Goal: Task Accomplishment & Management: Use online tool/utility

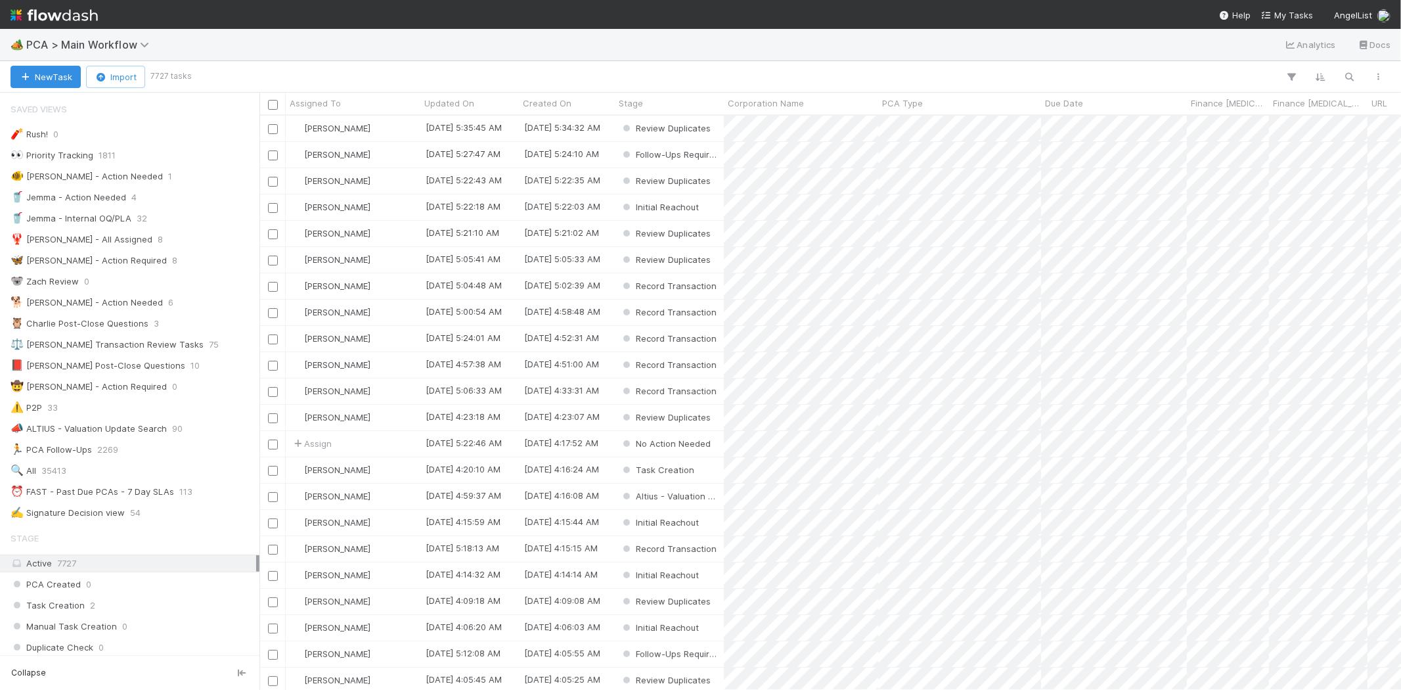
scroll to position [563, 1131]
click at [1301, 16] on span "My Tasks" at bounding box center [1288, 15] width 52 height 11
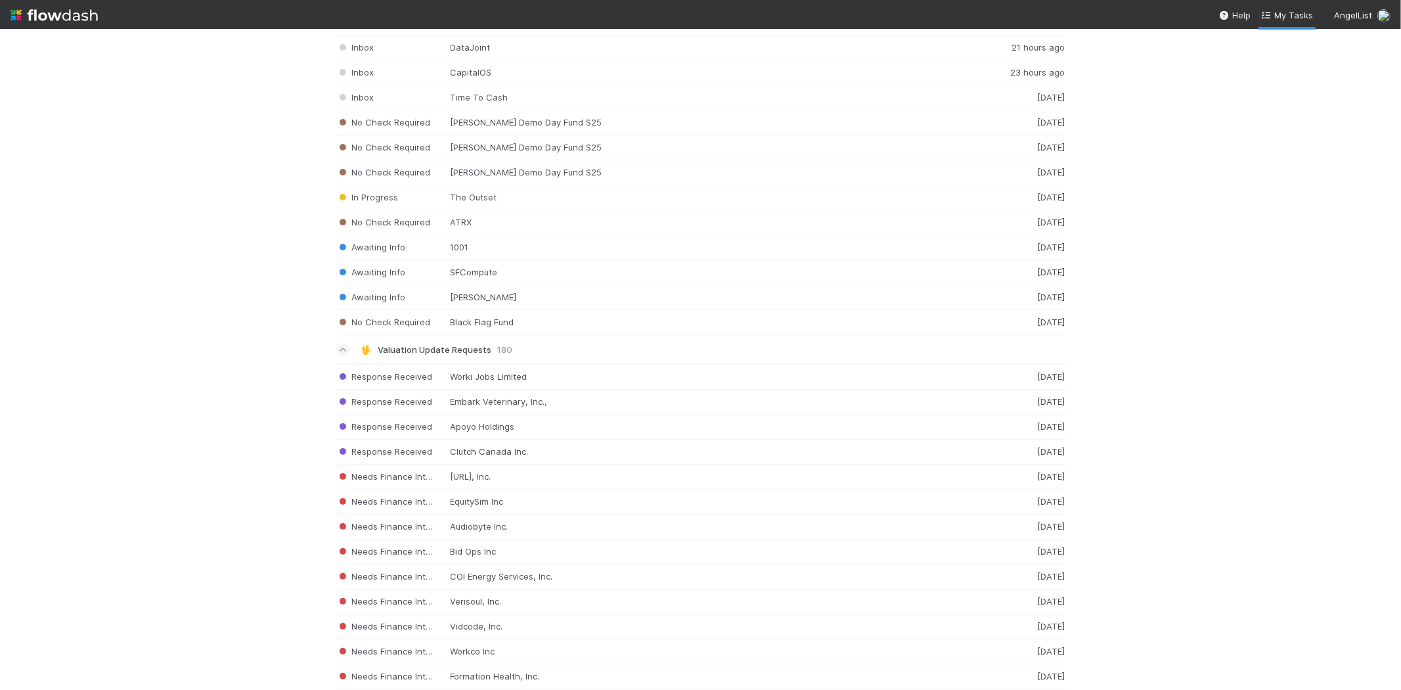
scroll to position [2072, 0]
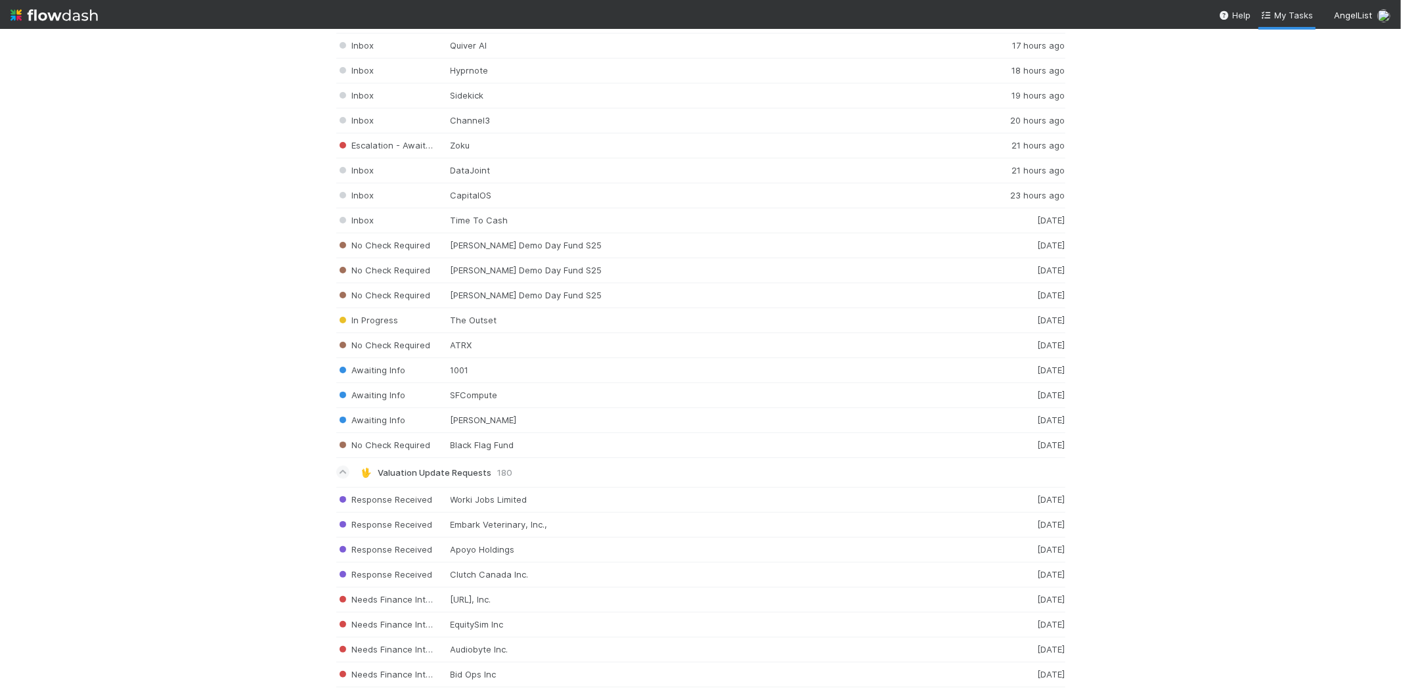
click at [1089, 477] on div "Assigned to you 276 🏕️ PCA > Main Workflow 65 Follow-Ups Required Radian Aerosp…" at bounding box center [700, 359] width 1401 height 661
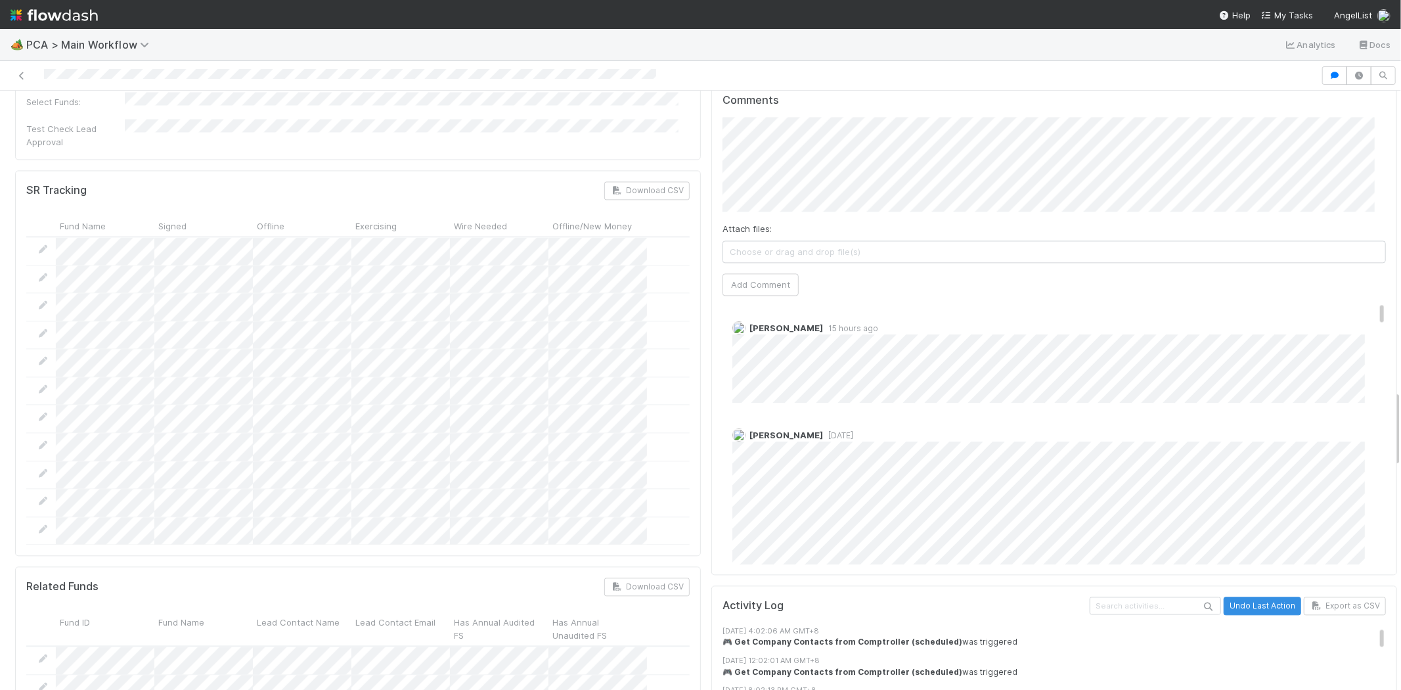
drag, startPoint x: 1362, startPoint y: 434, endPoint x: 1371, endPoint y: 174, distance: 260.3
click at [1371, 174] on div "Comments Attach files: Choose or drag and drop file(s) Add Comment Roselyn de V…" at bounding box center [1055, 329] width 686 height 492
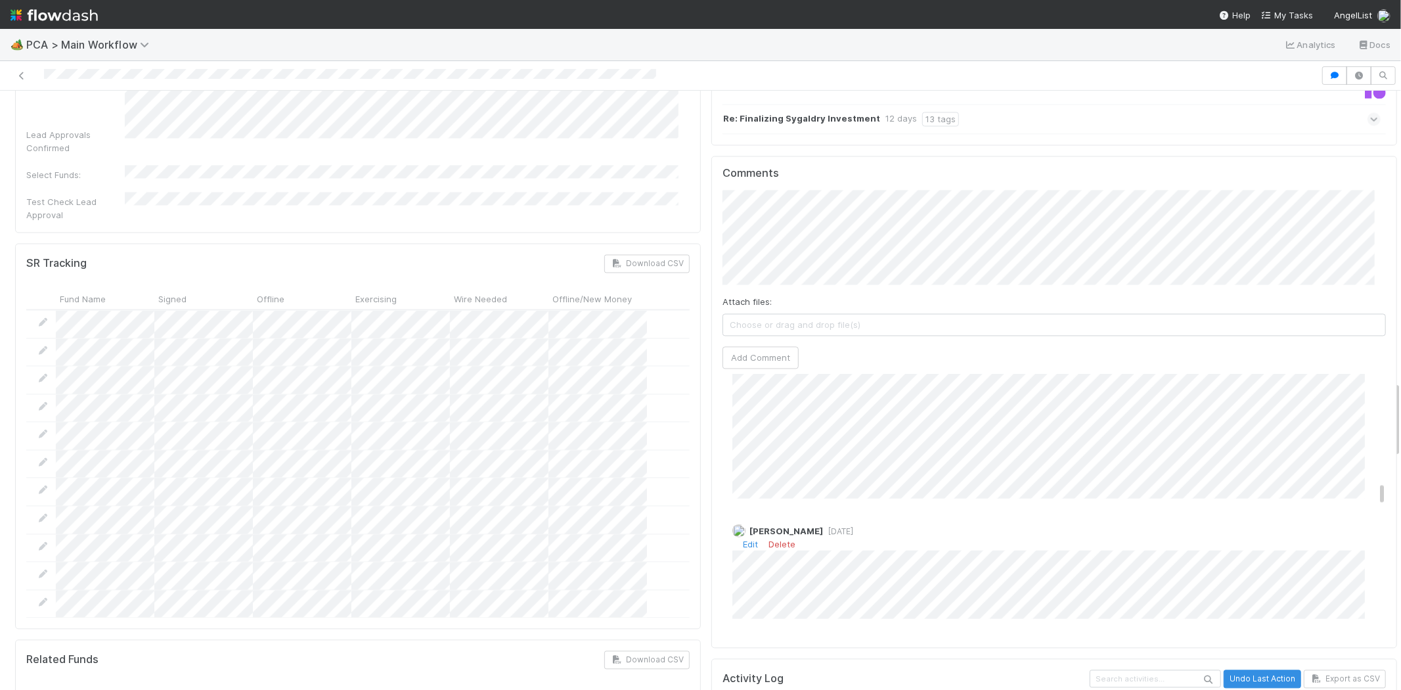
scroll to position [1404, 0]
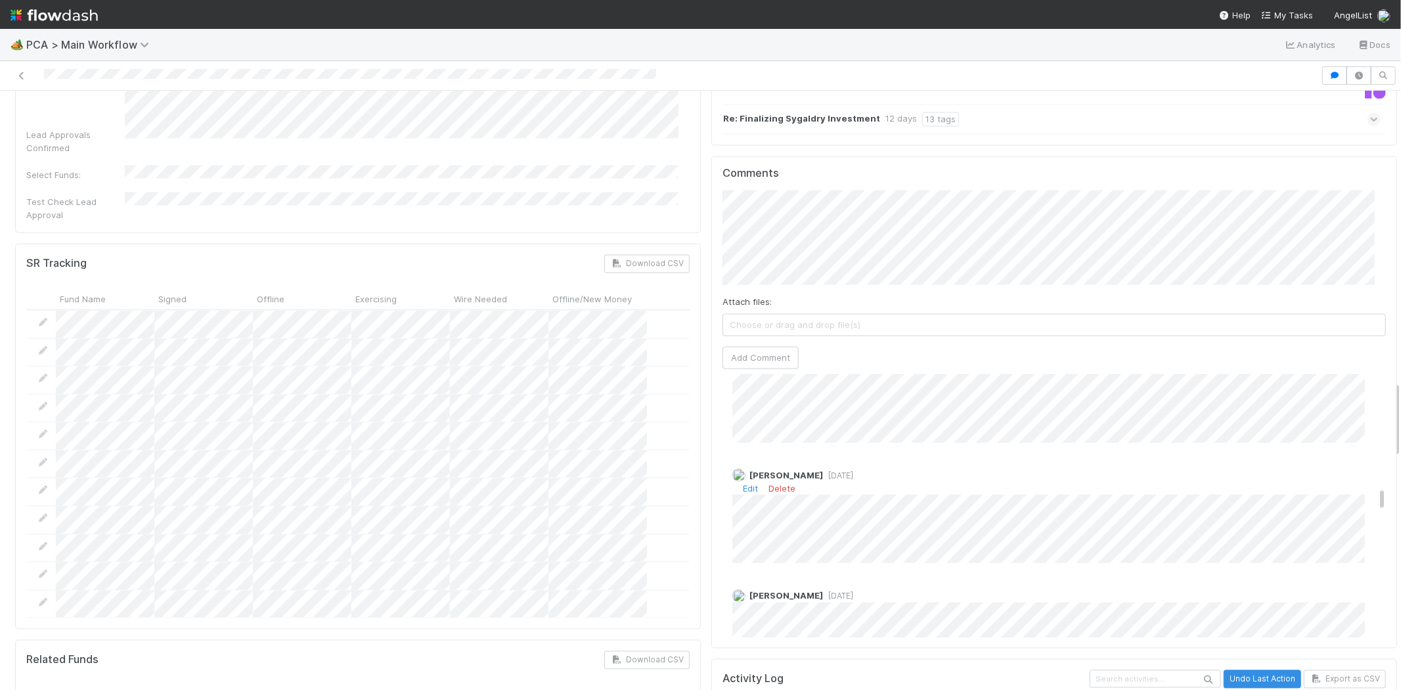
drag, startPoint x: 1361, startPoint y: 301, endPoint x: 1358, endPoint y: 398, distance: 96.6
click at [1358, 398] on div "Roselyn de Villa 15 hours ago Janice Garcia 1 week ago Michael Capilitan 1 week…" at bounding box center [1060, 581] width 674 height 3223
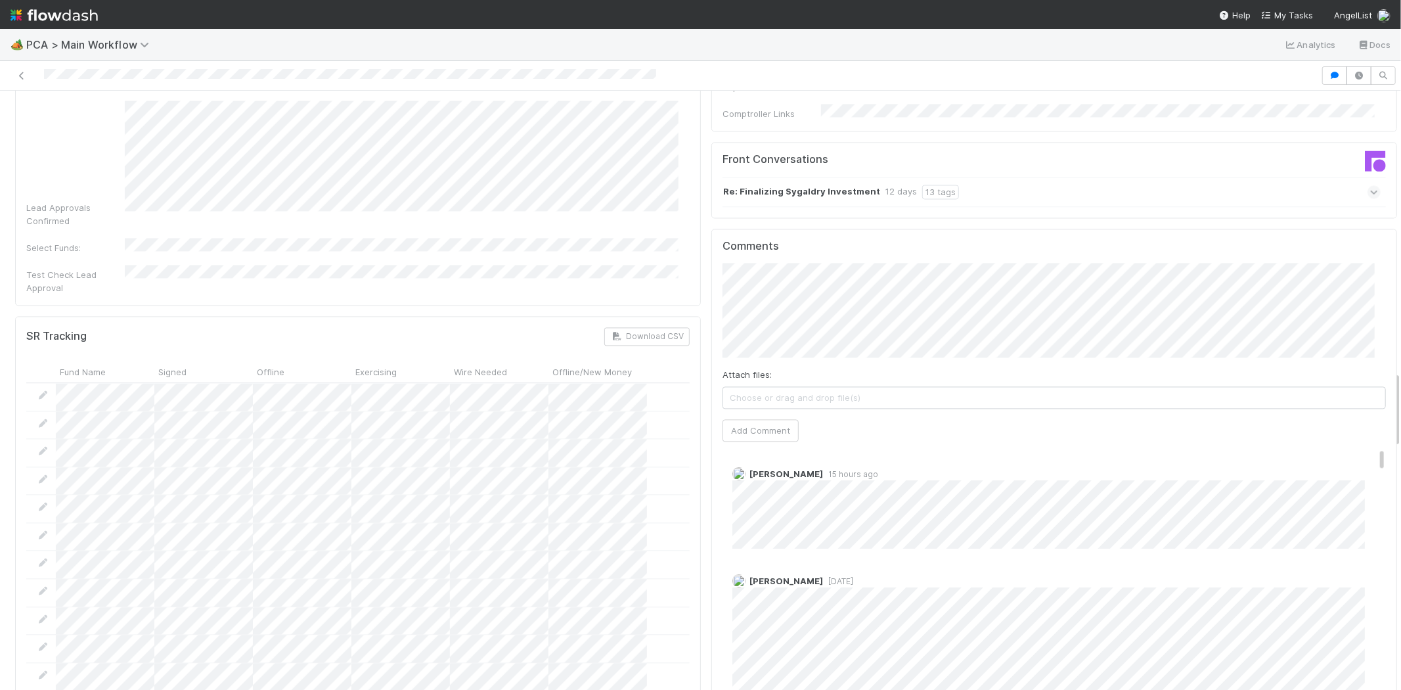
scroll to position [2117, 0]
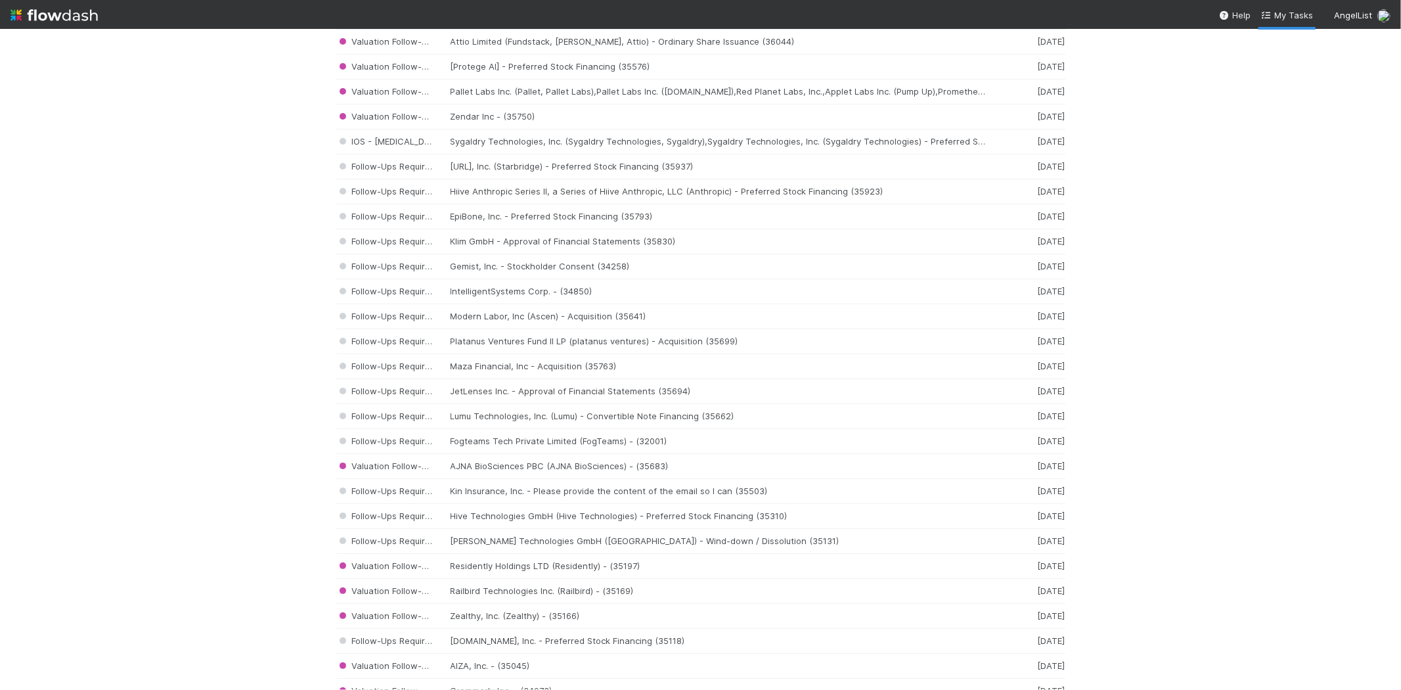
scroll to position [319, 0]
